Goal: Answer question/provide support

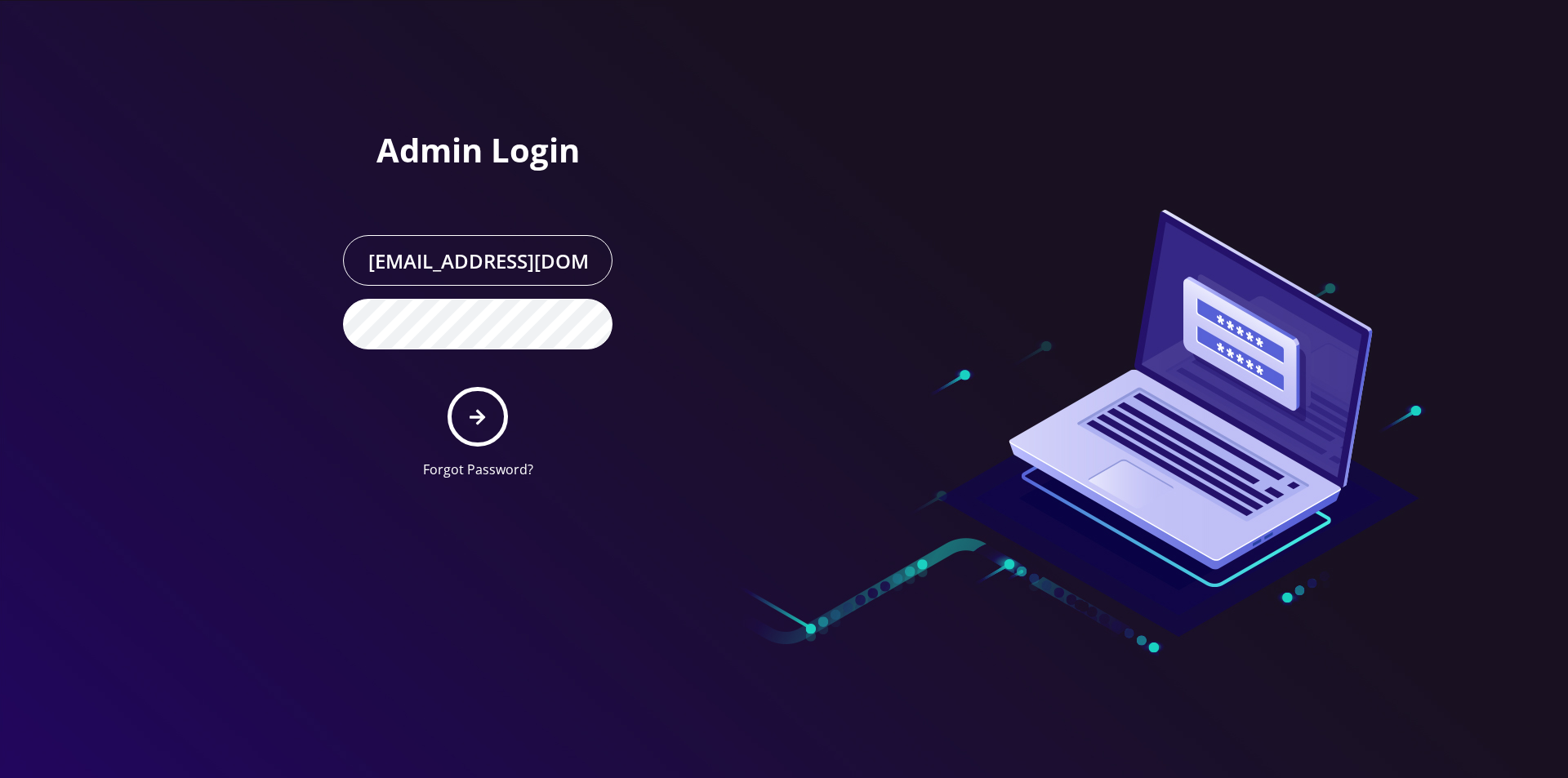
click at [475, 400] on button "submit" at bounding box center [477, 417] width 60 height 60
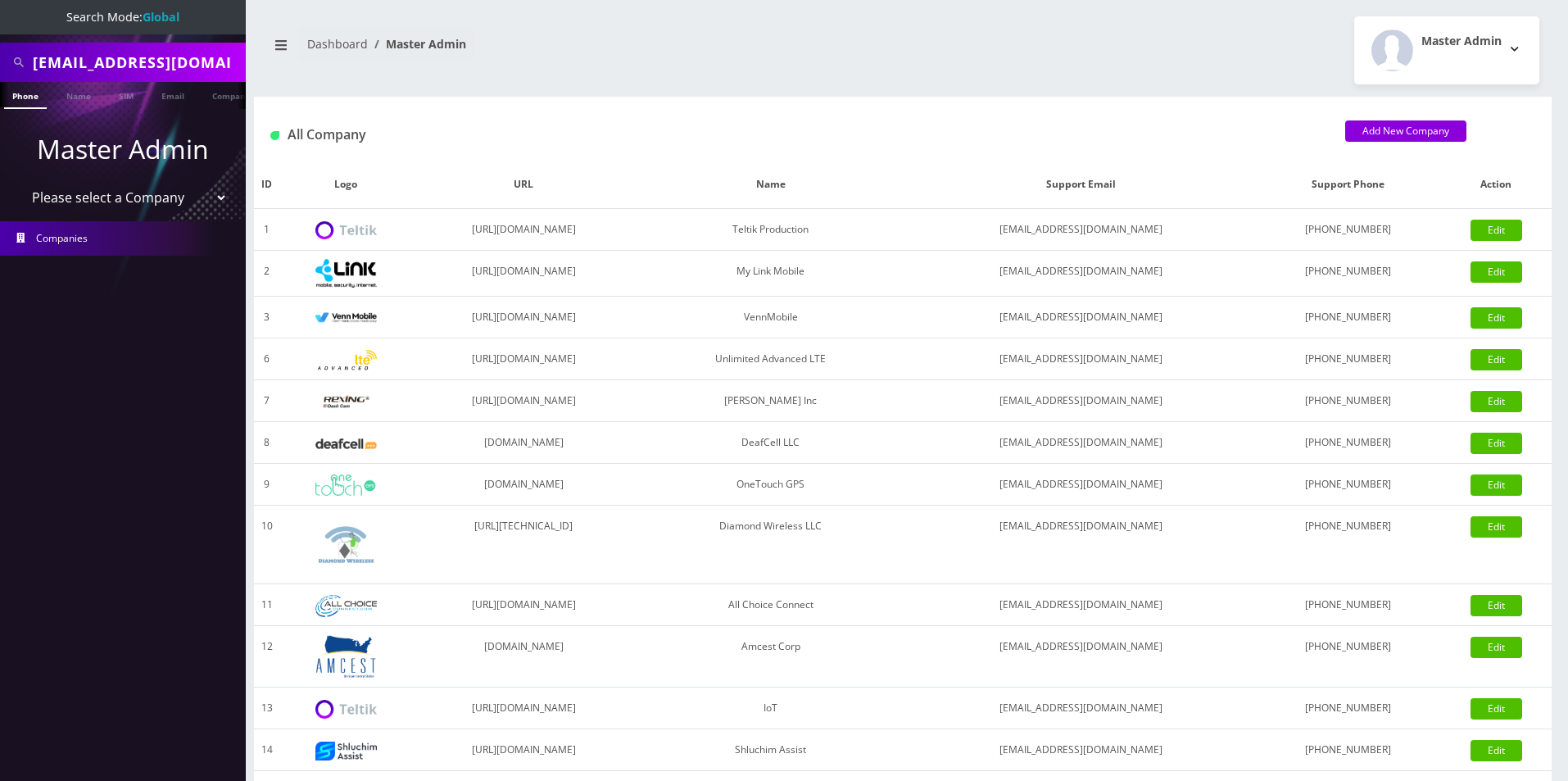
click at [107, 56] on input "jasonwelsch@icloud.com" at bounding box center [137, 62] width 209 height 31
paste input "8483671667"
type input "8483671667"
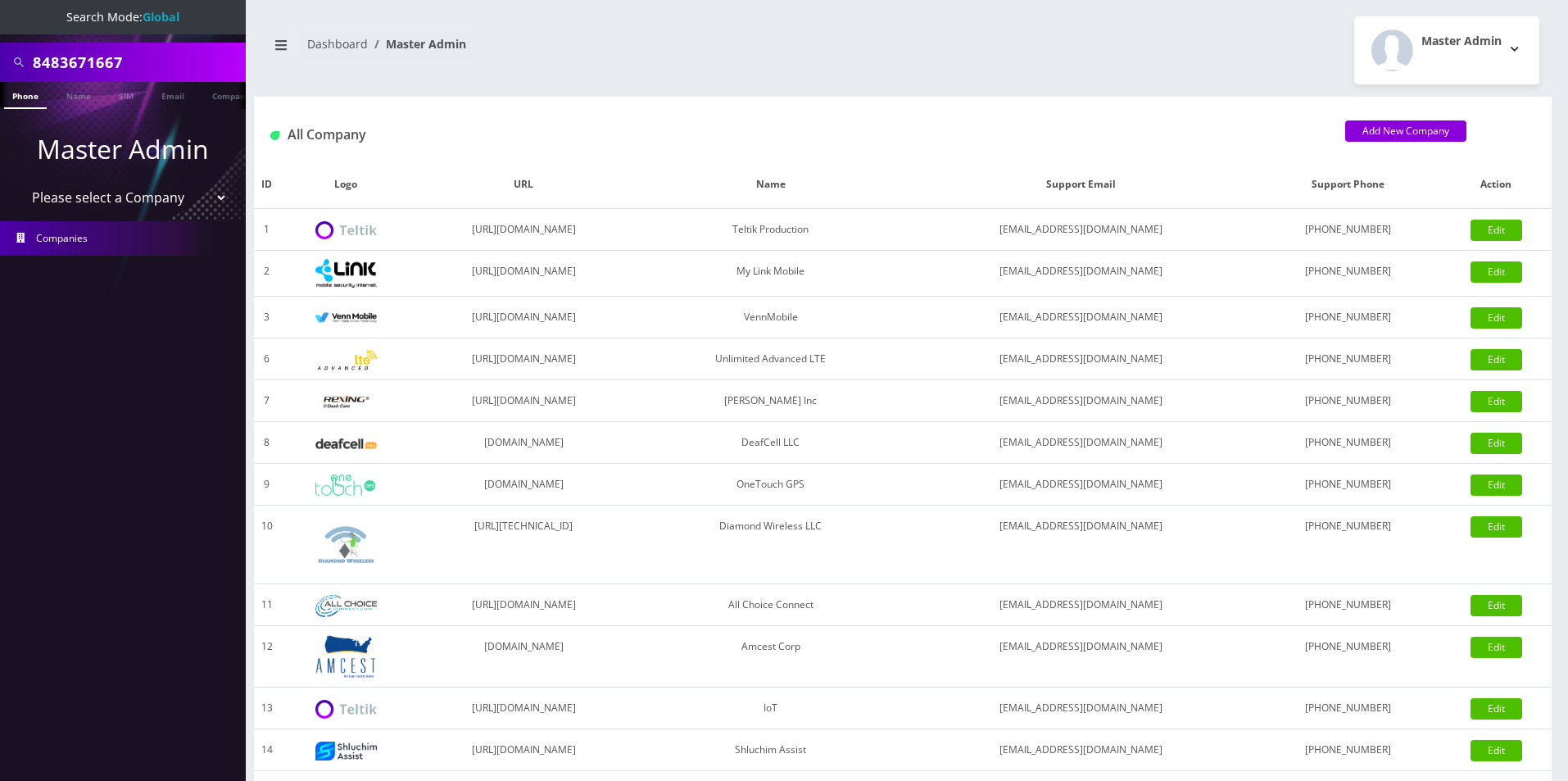
click at [30, 98] on link "Phone" at bounding box center [26, 96] width 43 height 27
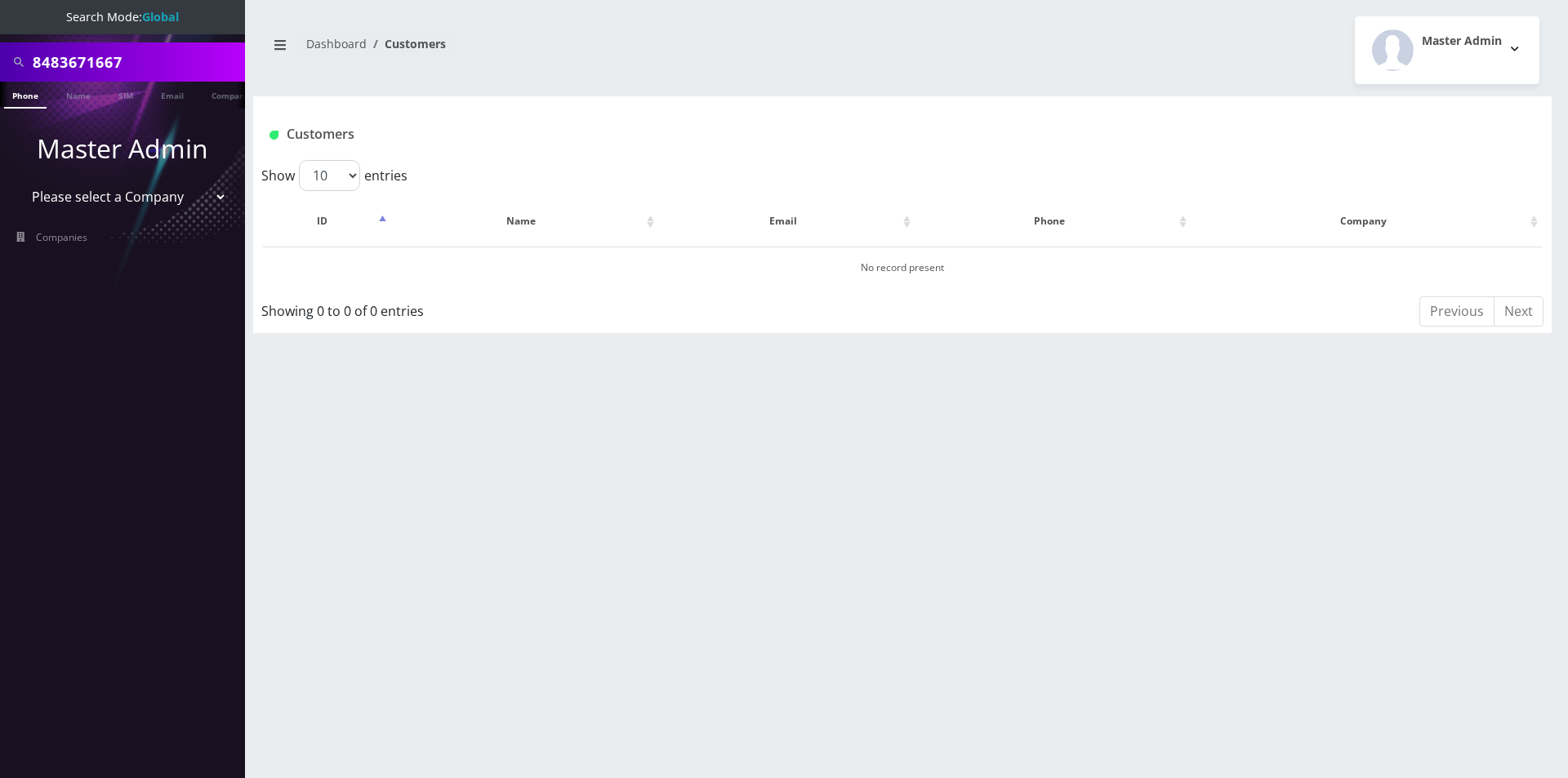
click at [137, 55] on input "8483671667" at bounding box center [137, 62] width 208 height 31
paste input "9148000011798237226"
type input "89148000011798237226"
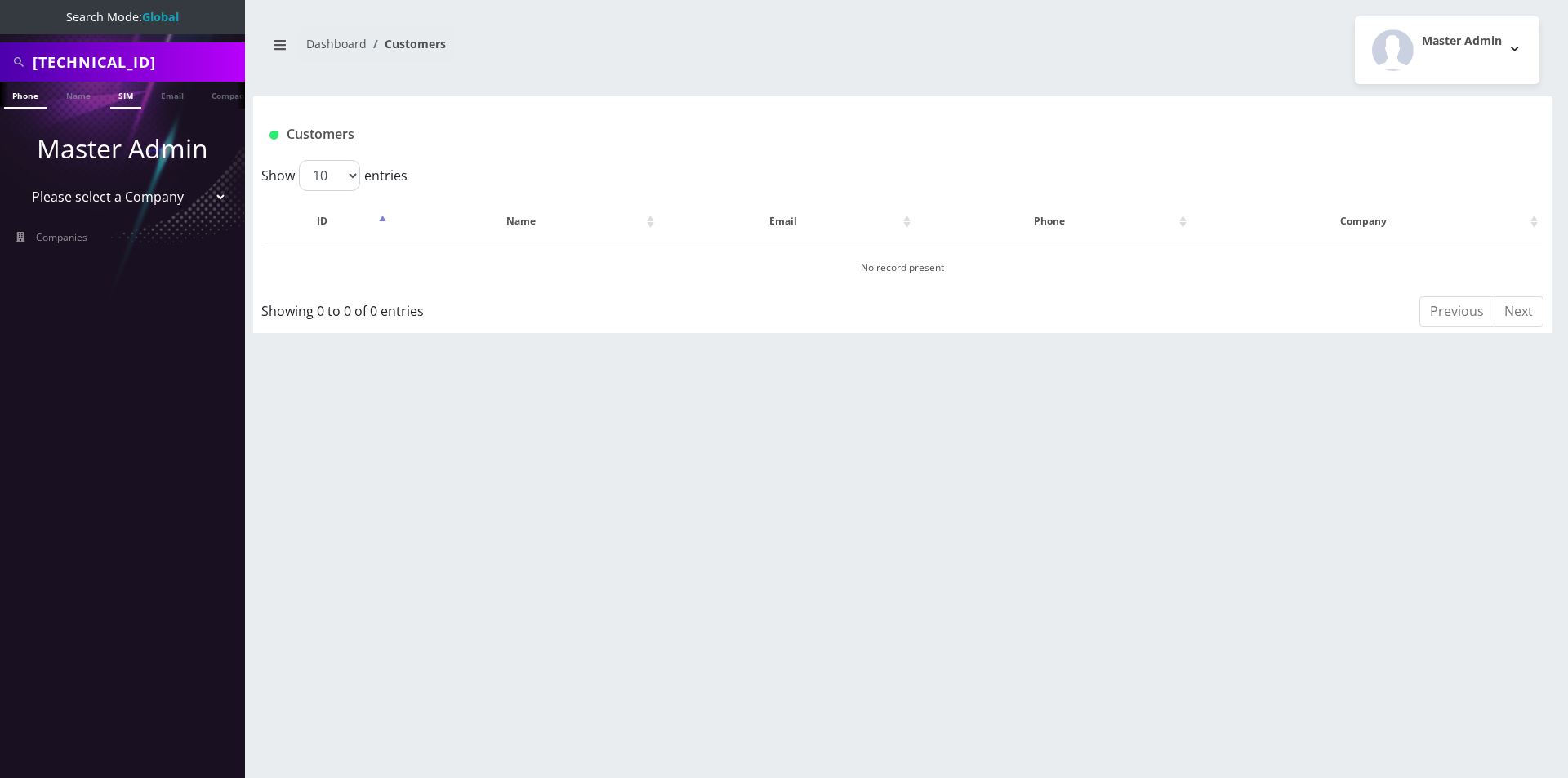
click at [121, 85] on link "SIM" at bounding box center [126, 95] width 31 height 27
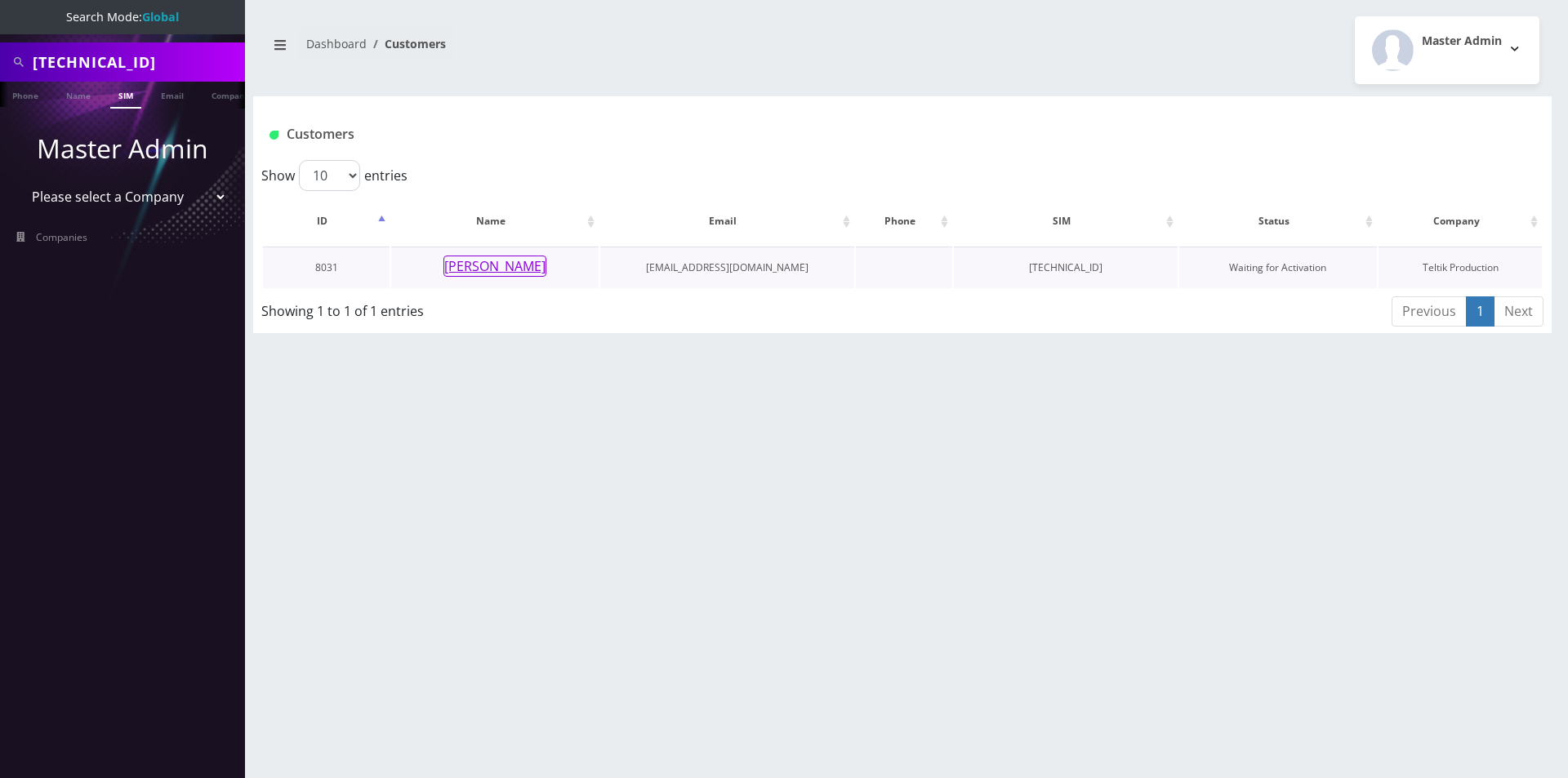
click at [505, 270] on button "Rivka Lieberman" at bounding box center [494, 266] width 103 height 21
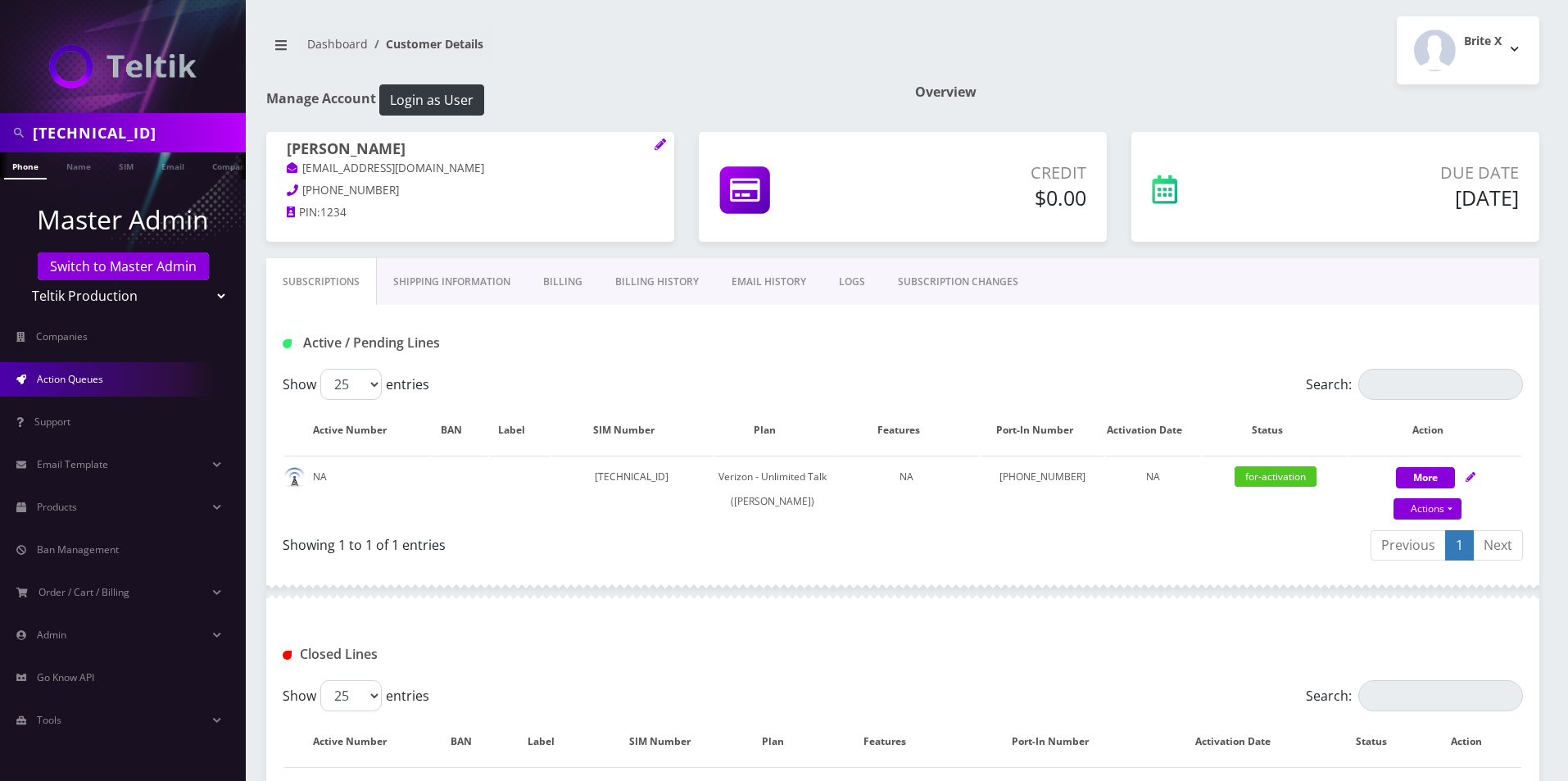
click at [107, 369] on link "Action Queues" at bounding box center [123, 379] width 246 height 34
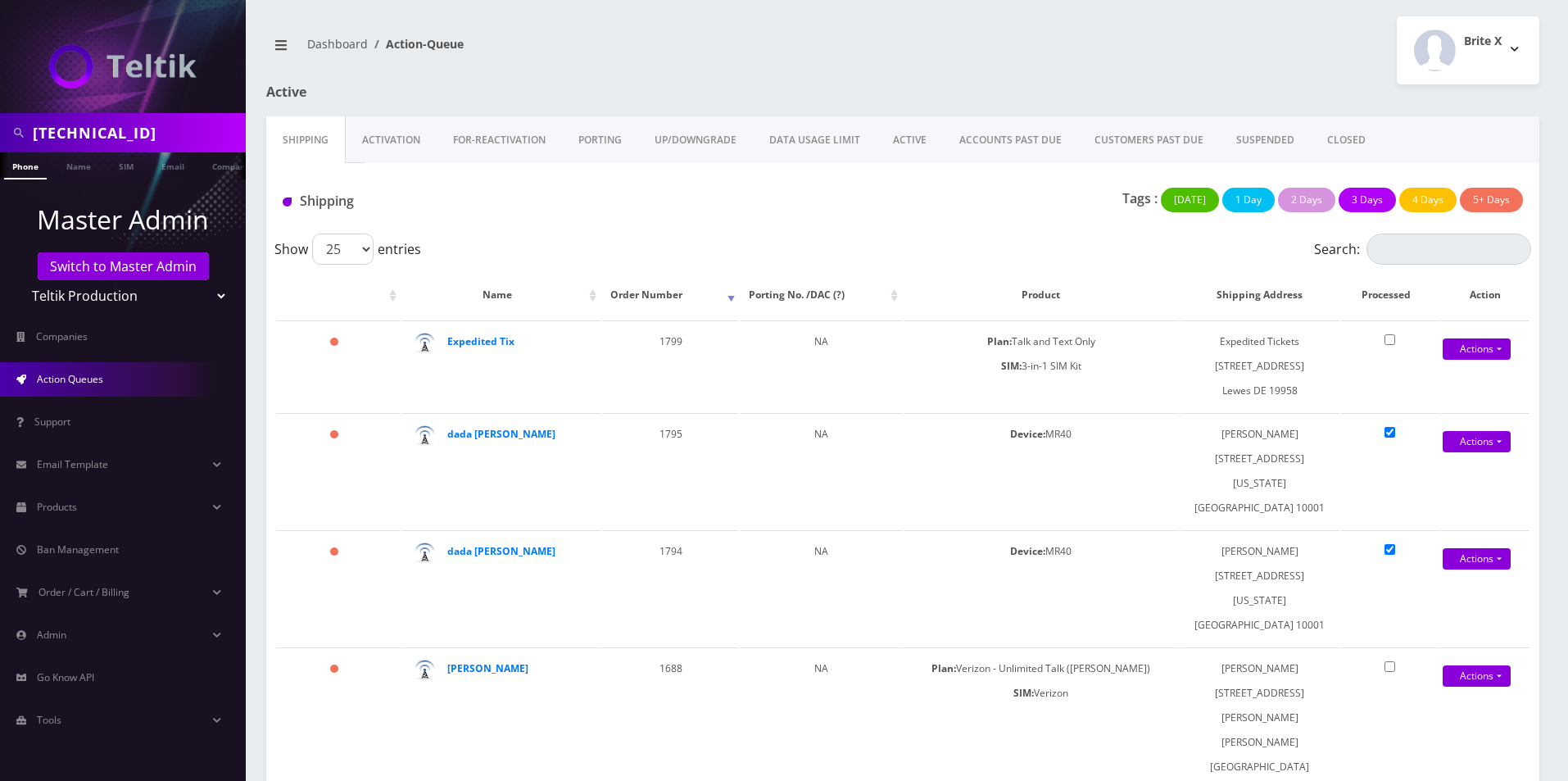
click at [379, 143] on link "Activation" at bounding box center [391, 140] width 91 height 47
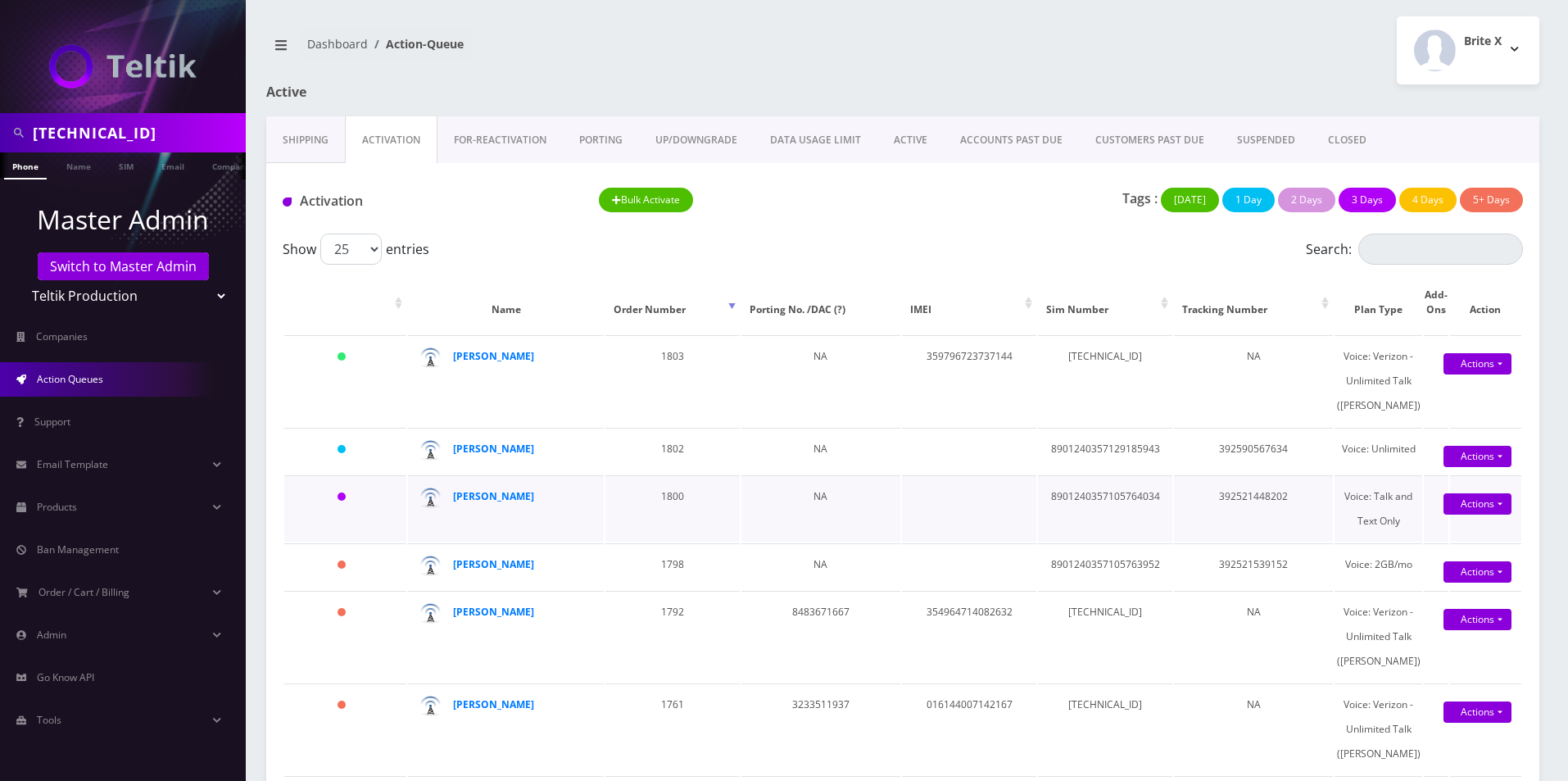
scroll to position [82, 0]
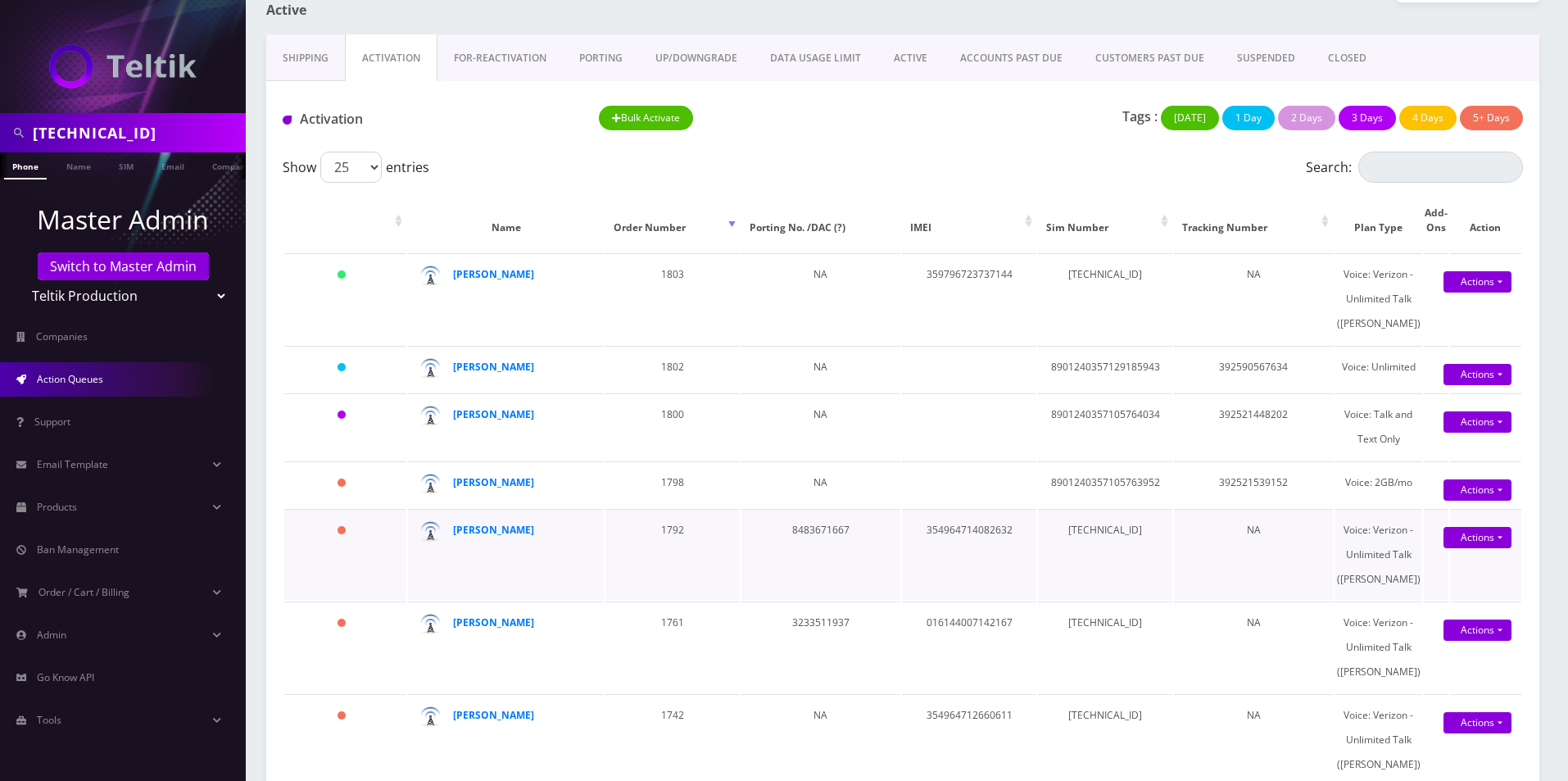
click at [818, 600] on td "8483671667" at bounding box center [821, 554] width 159 height 91
copy td "8483671667"
click at [811, 600] on td "8483671667" at bounding box center [821, 554] width 159 height 91
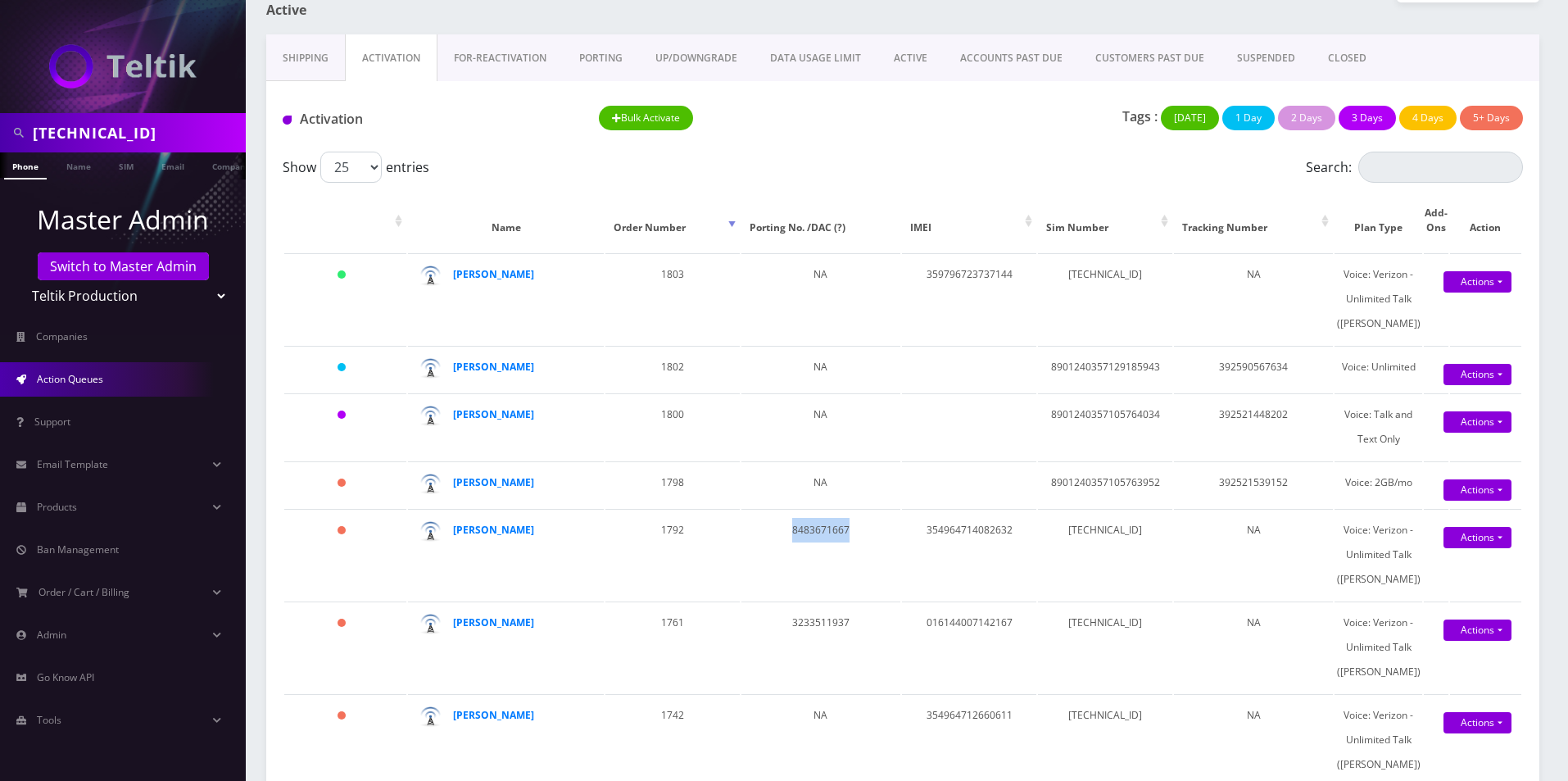
copy td "8483671667"
click at [159, 116] on div "89148000011798237226" at bounding box center [123, 133] width 246 height 39
drag, startPoint x: 159, startPoint y: 116, endPoint x: 159, endPoint y: 130, distance: 14.0
click at [159, 116] on div "89148000011798237226" at bounding box center [123, 133] width 246 height 39
click at [159, 130] on input "89148000011798237226" at bounding box center [137, 133] width 209 height 31
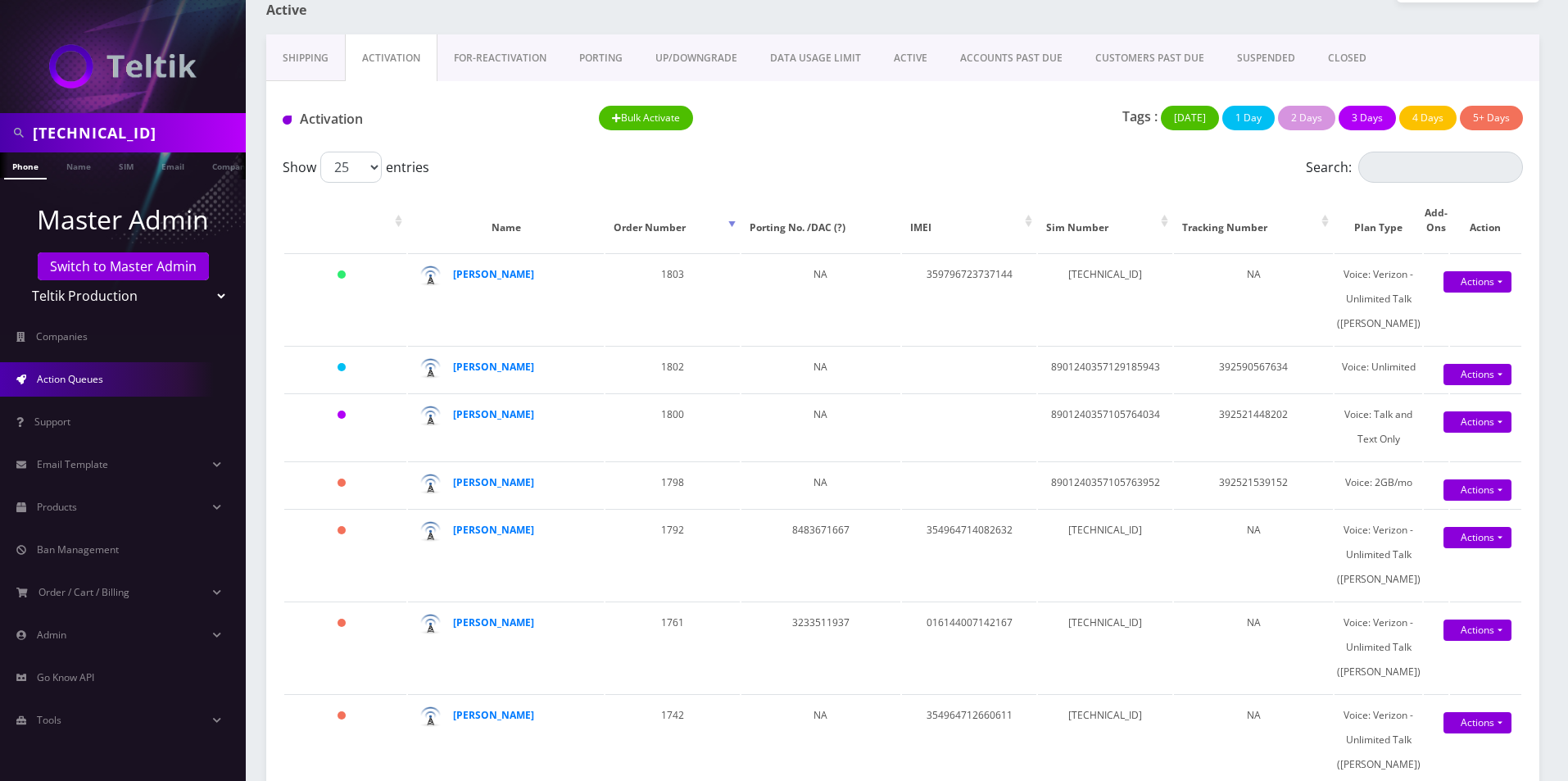
click at [159, 130] on input "89148000011798237226" at bounding box center [137, 133] width 209 height 31
type input "atrigos"
click at [150, 169] on link "Company" at bounding box center [146, 166] width 55 height 27
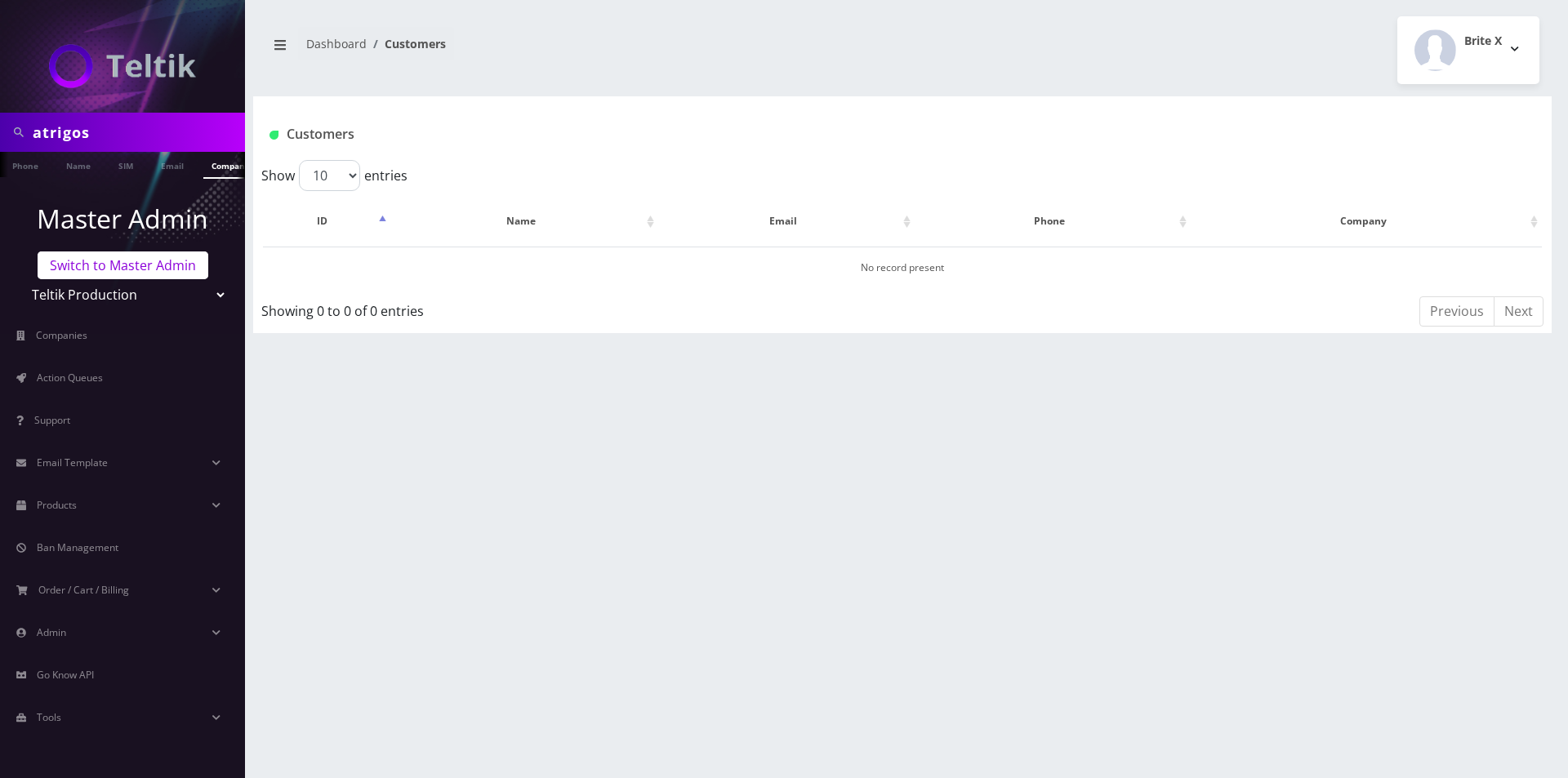
click at [115, 267] on link "Switch to Master Admin" at bounding box center [122, 265] width 170 height 28
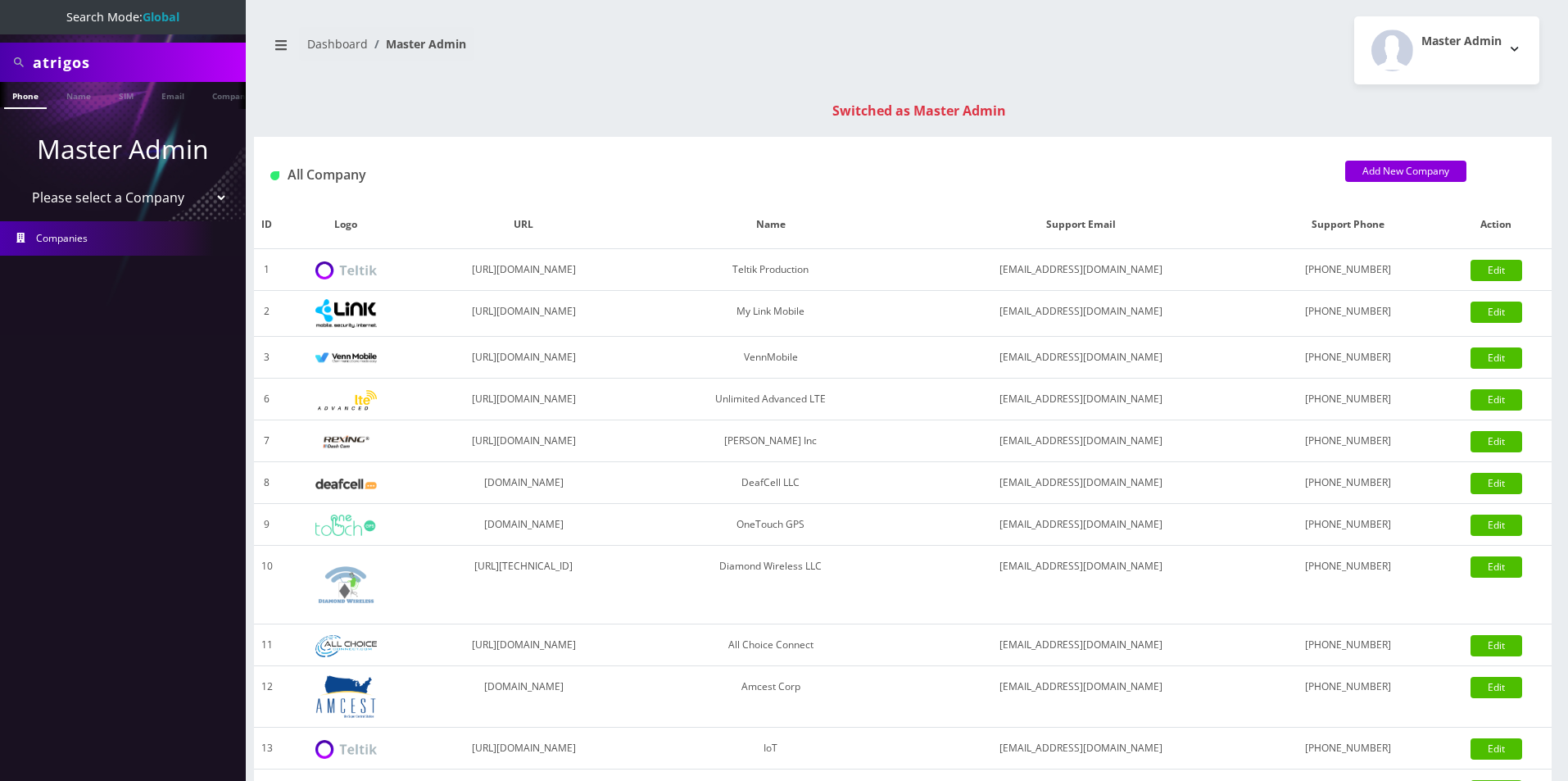
click at [107, 205] on select "Please select a Company Teltik Production My Link Mobile VennMobile Unlimited A…" at bounding box center [123, 197] width 209 height 31
click at [215, 101] on link "Company" at bounding box center [231, 96] width 55 height 27
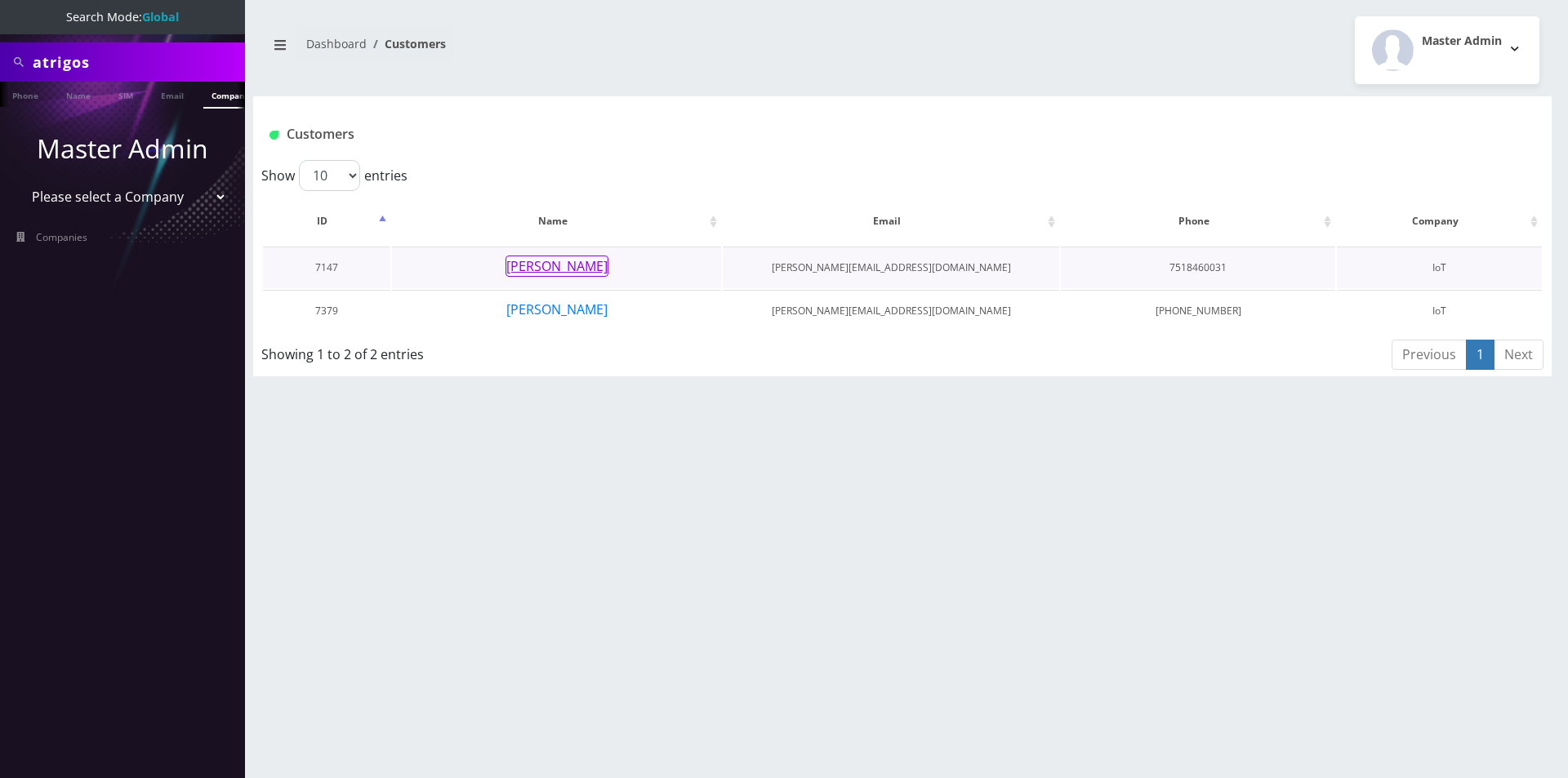
click at [573, 263] on button "[PERSON_NAME]" at bounding box center [556, 266] width 103 height 21
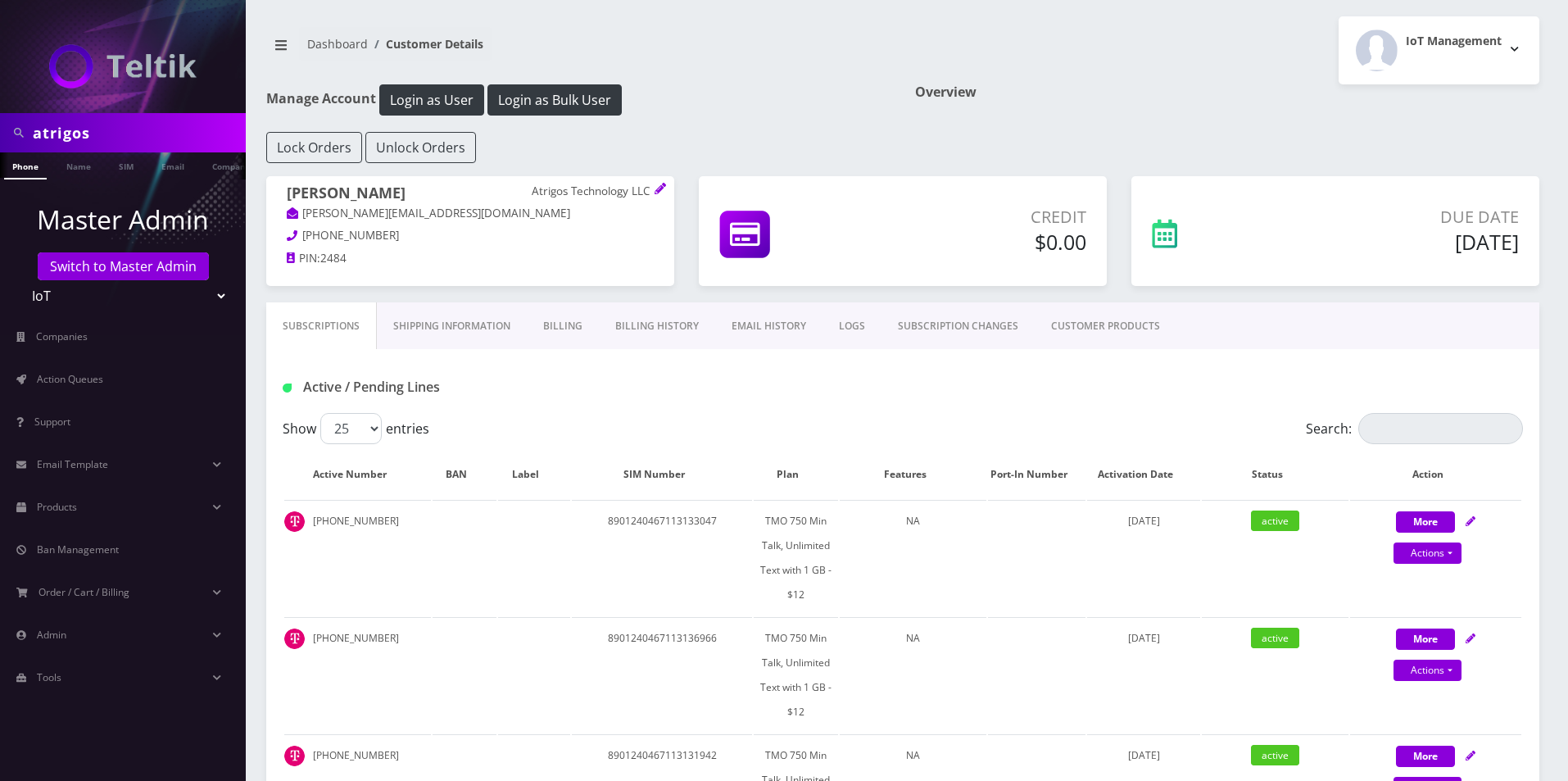
click at [674, 322] on link "Billing History" at bounding box center [657, 326] width 116 height 47
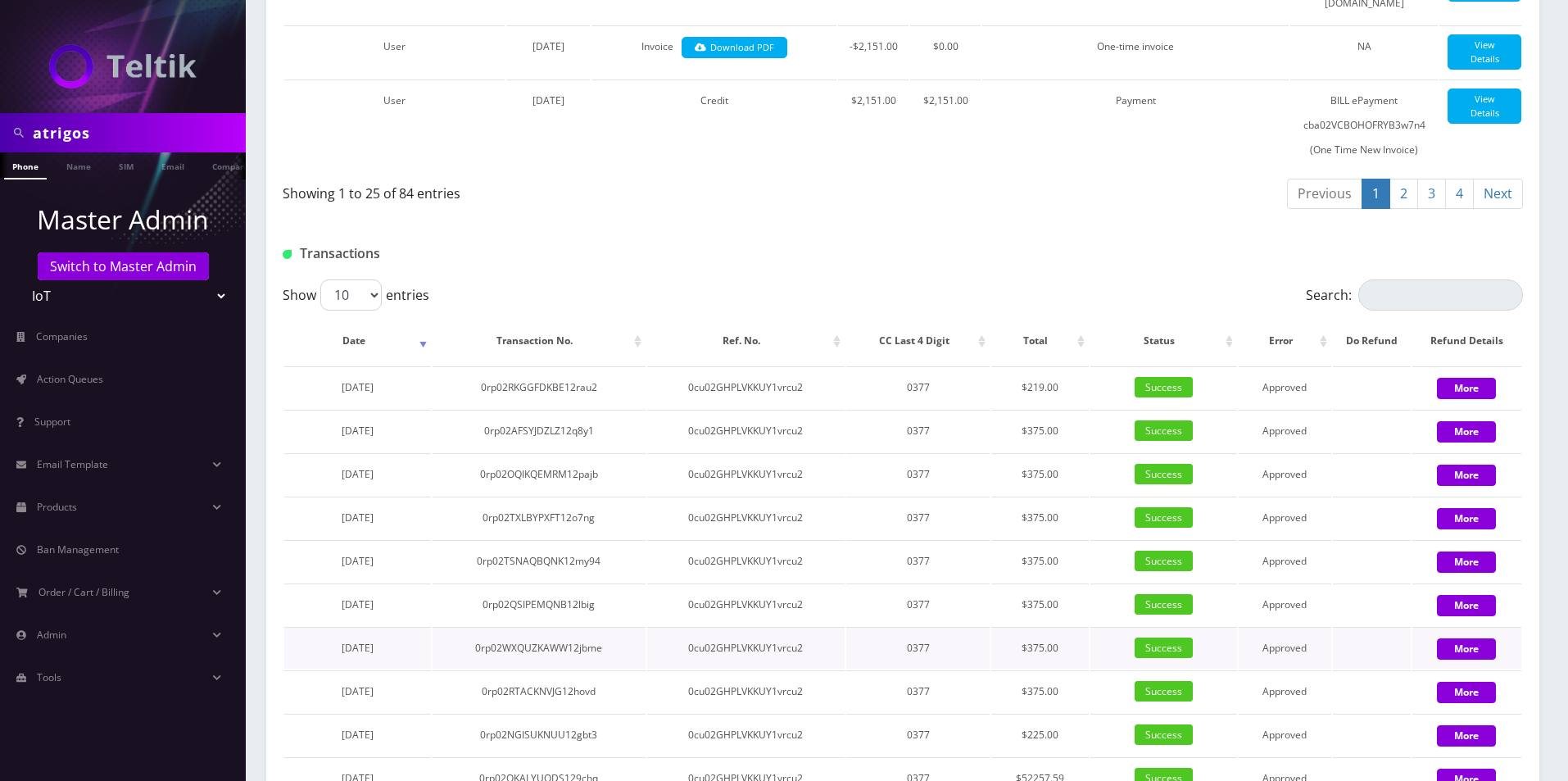
scroll to position [2106, 0]
